Goal: Check status: Check status

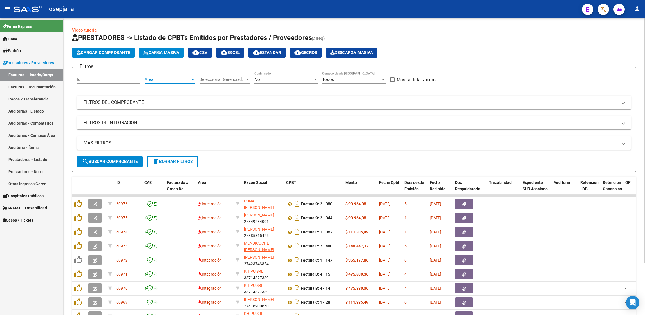
click at [153, 81] on span "Area" at bounding box center [168, 79] width 46 height 5
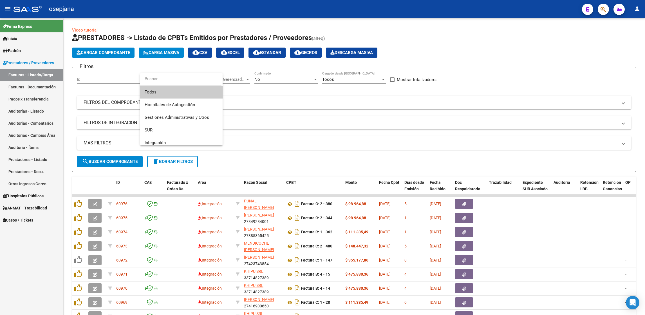
click at [156, 91] on span "Todos" at bounding box center [181, 92] width 73 height 13
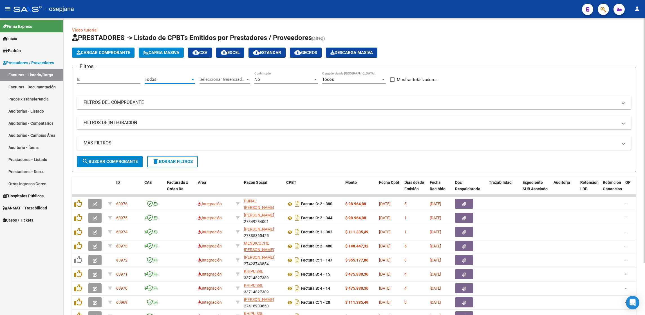
click at [213, 80] on span "Seleccionar Gerenciador" at bounding box center [223, 79] width 46 height 5
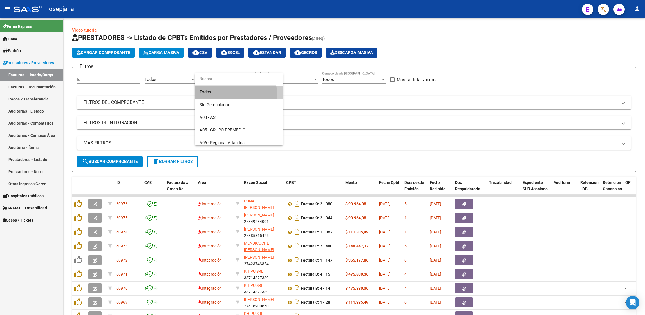
click at [236, 94] on span "Todos" at bounding box center [239, 92] width 79 height 13
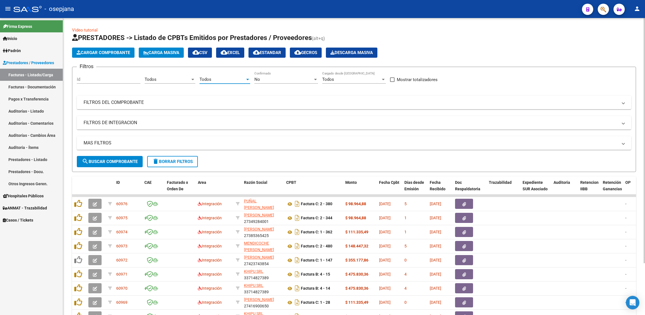
click at [282, 78] on div "No" at bounding box center [284, 79] width 59 height 5
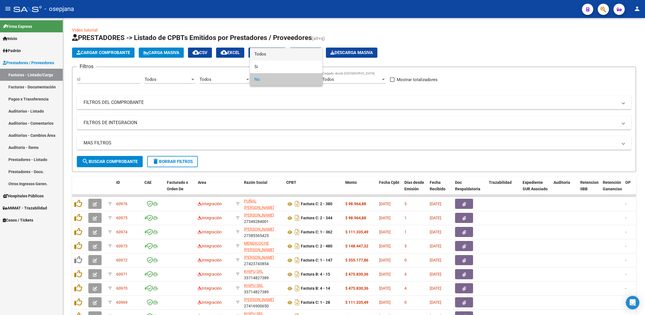
click at [274, 56] on span "Todos" at bounding box center [287, 54] width 64 height 13
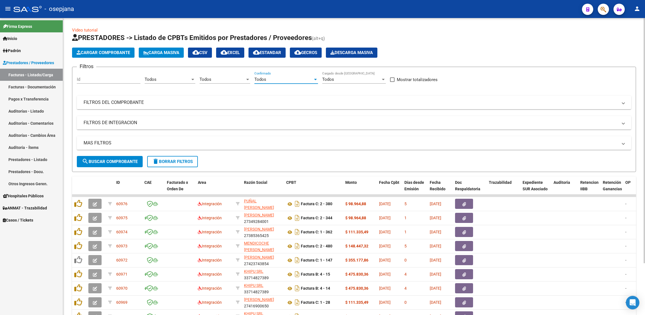
click at [252, 99] on mat-panel-title "FILTROS DEL COMPROBANTE" at bounding box center [351, 102] width 534 height 6
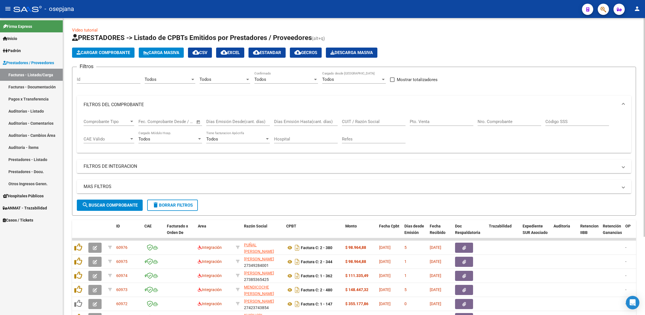
click at [430, 122] on input "Pto. Venta" at bounding box center [442, 121] width 64 height 5
type input "8"
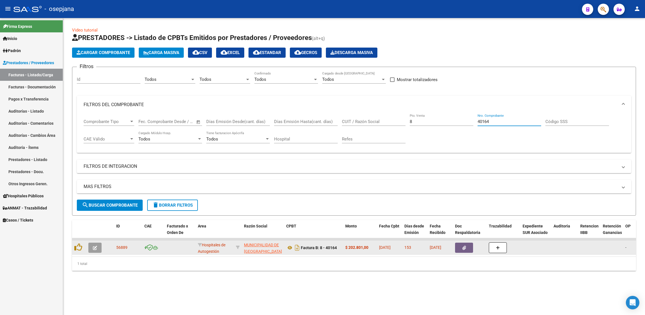
type input "40164"
click at [92, 251] on button "button" at bounding box center [94, 248] width 13 height 10
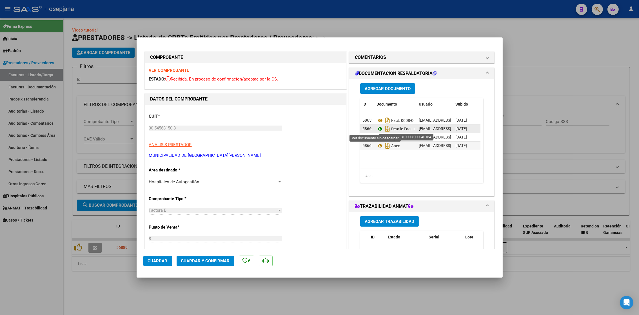
click at [376, 129] on icon at bounding box center [379, 129] width 7 height 7
